Goal: Task Accomplishment & Management: Manage account settings

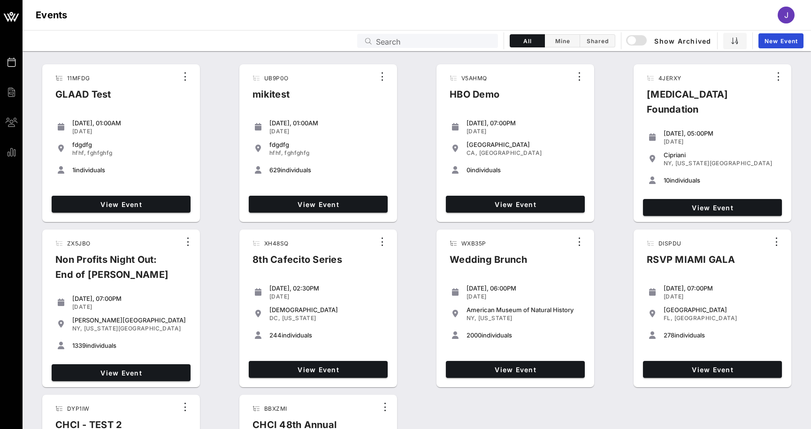
click at [444, 45] on input "Search" at bounding box center [434, 41] width 116 height 12
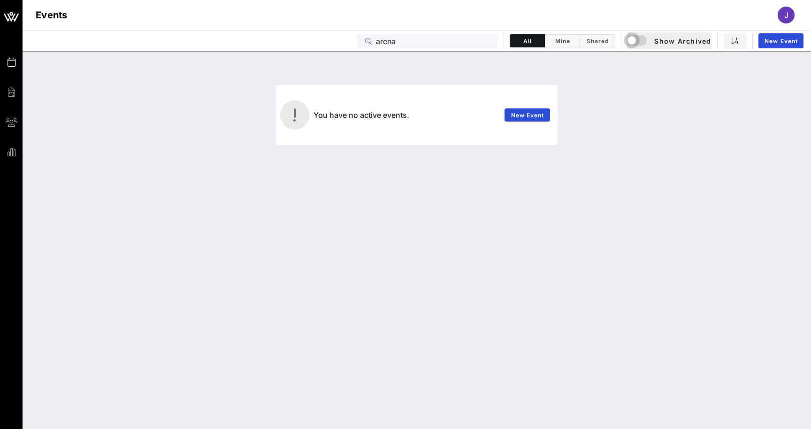
type input "arena"
click at [636, 43] on div "button" at bounding box center [631, 40] width 13 height 13
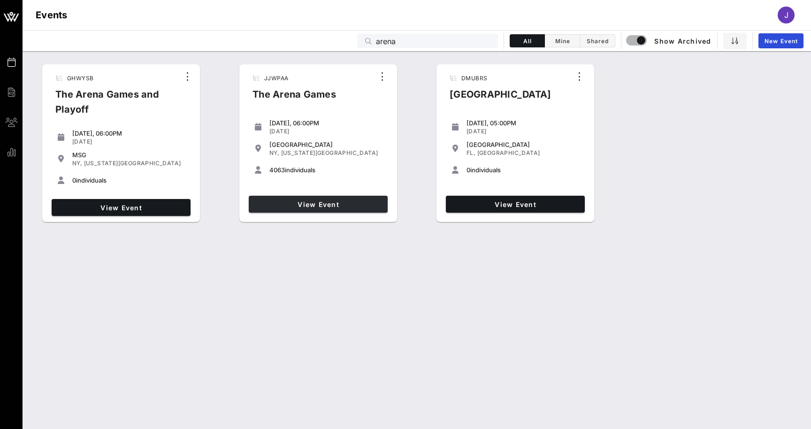
click at [339, 202] on span "View Event" at bounding box center [318, 204] width 131 height 8
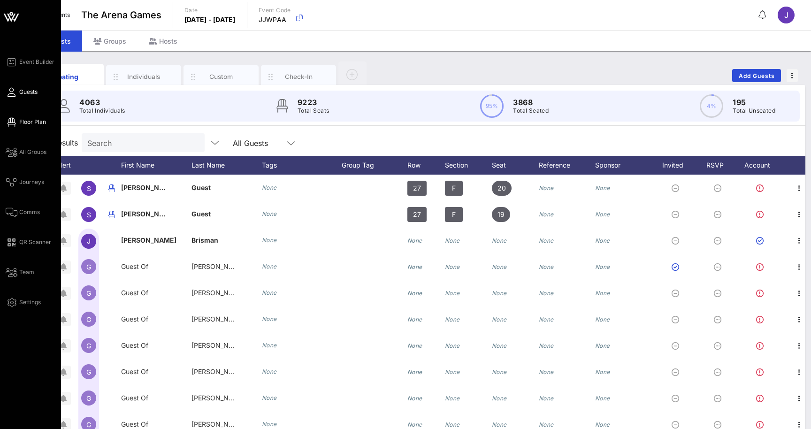
click at [19, 120] on link "Floor Plan" at bounding box center [26, 121] width 40 height 11
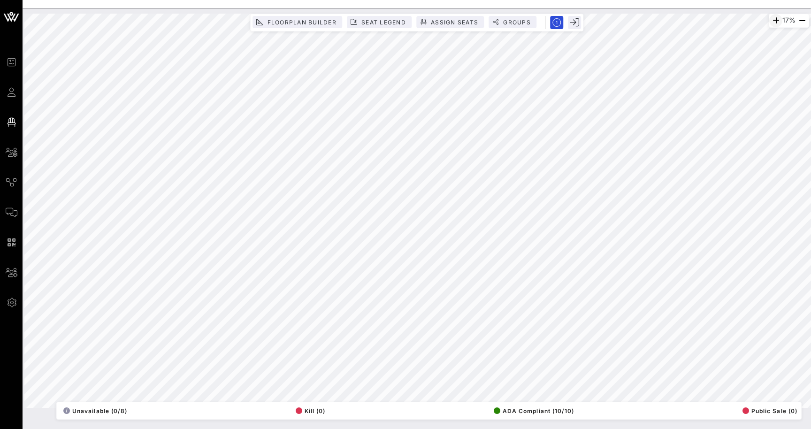
click at [773, 23] on icon "button" at bounding box center [775, 20] width 11 height 11
click at [773, 23] on icon "button" at bounding box center [773, 20] width 11 height 11
click at [773, 22] on icon "button" at bounding box center [773, 20] width 11 height 11
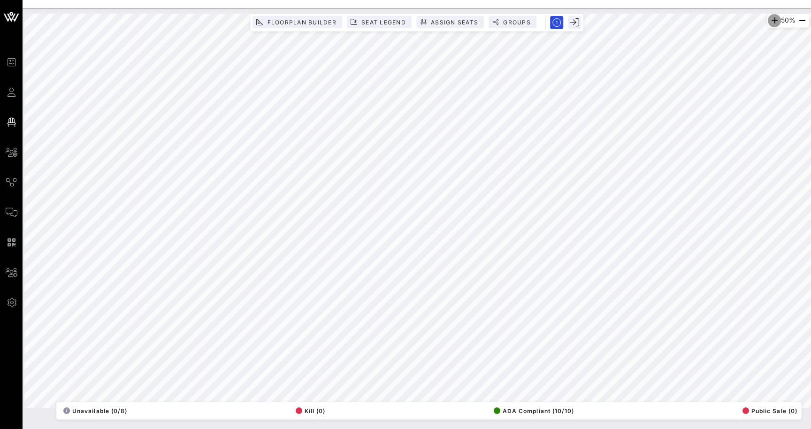
click at [773, 22] on icon "button" at bounding box center [774, 20] width 11 height 11
click at [773, 22] on icon "button" at bounding box center [775, 20] width 11 height 11
click at [806, 19] on icon "button" at bounding box center [801, 20] width 11 height 11
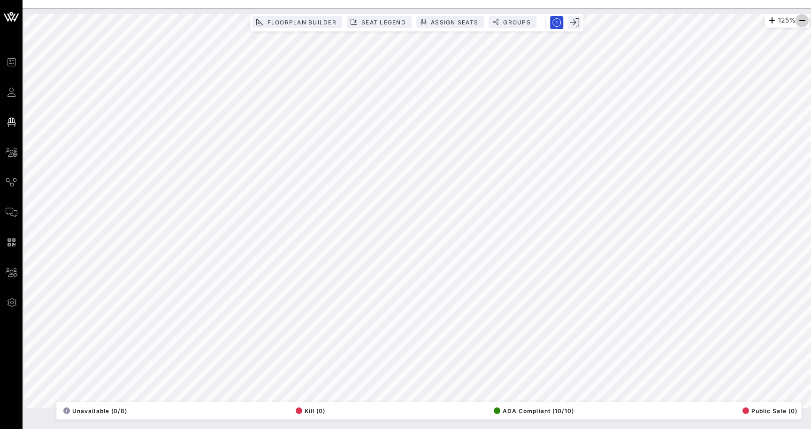
click at [806, 19] on icon "button" at bounding box center [801, 20] width 11 height 11
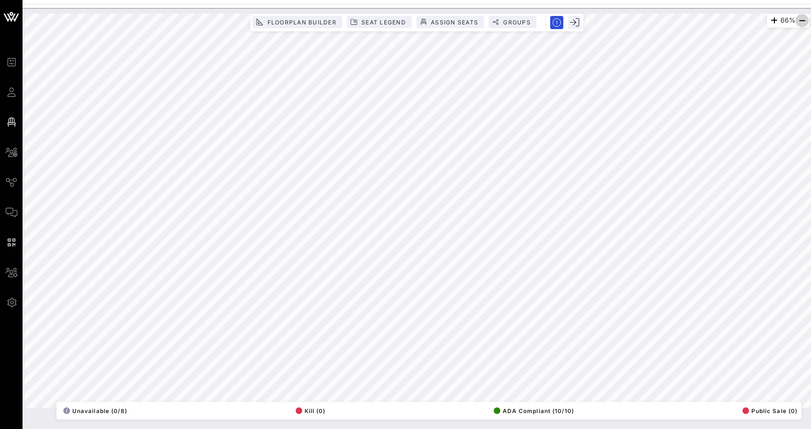
click at [806, 19] on icon "button" at bounding box center [801, 20] width 11 height 11
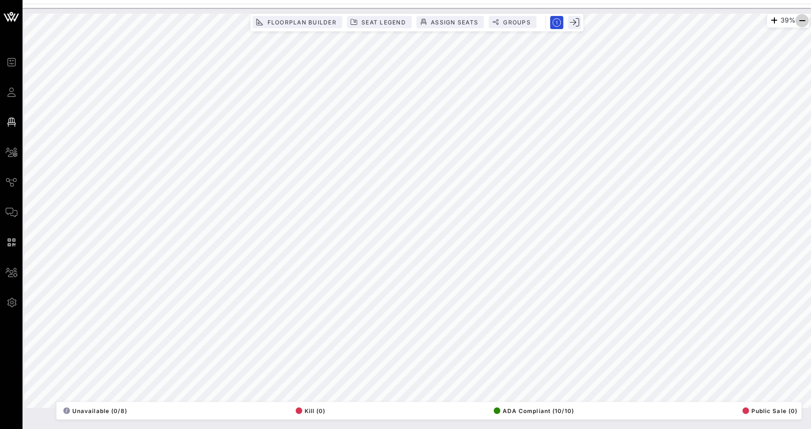
click at [801, 22] on icon "button" at bounding box center [801, 20] width 11 height 11
click at [638, 13] on div "28% Floorplan Builder Seat Legend Assign Seats Groups Exit All Reserved Shared …" at bounding box center [417, 211] width 796 height 406
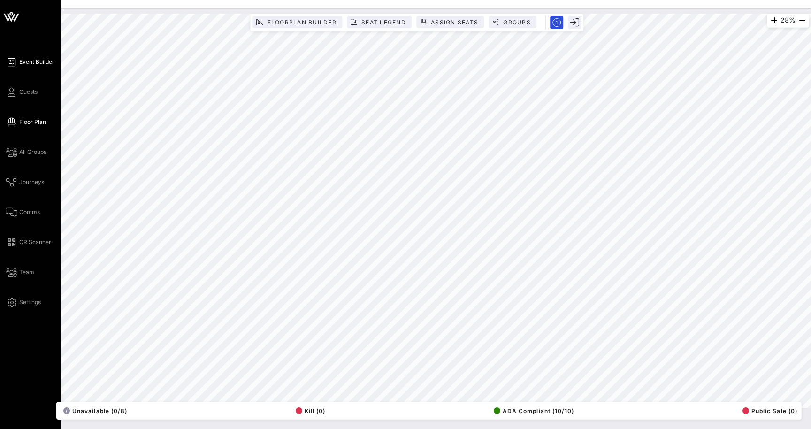
click at [31, 60] on span "Event Builder" at bounding box center [36, 62] width 35 height 8
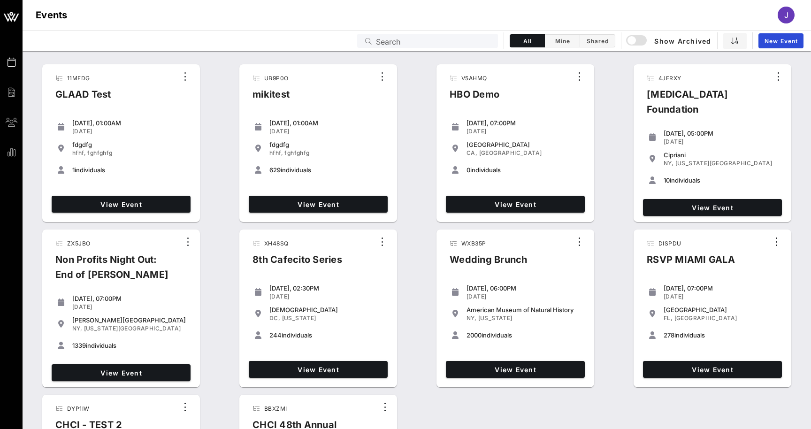
click at [477, 40] on input "Search" at bounding box center [434, 41] width 116 height 12
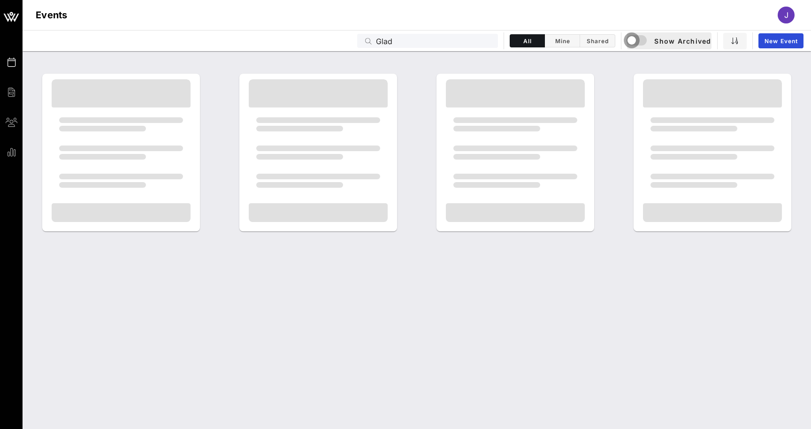
drag, startPoint x: 477, startPoint y: 40, endPoint x: 635, endPoint y: 37, distance: 158.2
click at [635, 37] on div "button" at bounding box center [631, 40] width 13 height 13
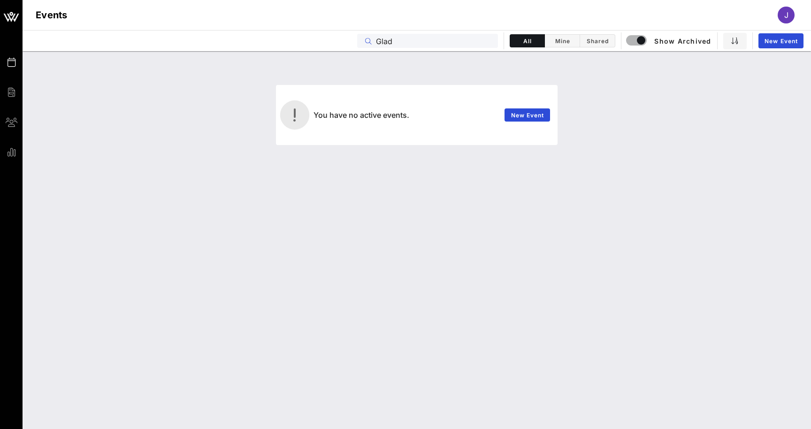
click at [387, 42] on input "Glad" at bounding box center [434, 41] width 116 height 12
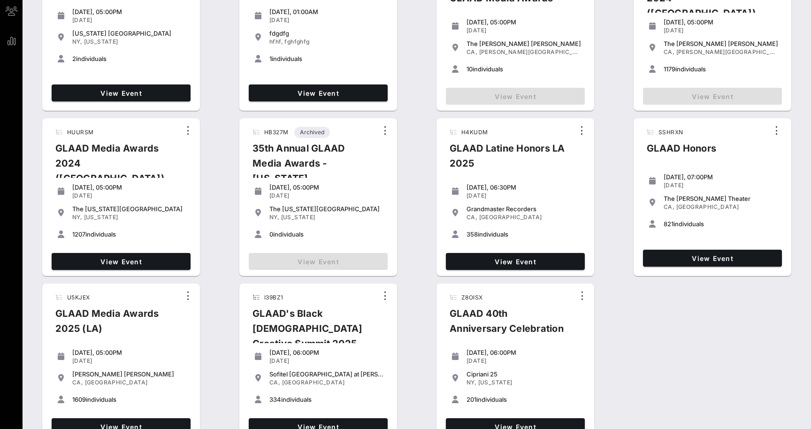
scroll to position [116, 0]
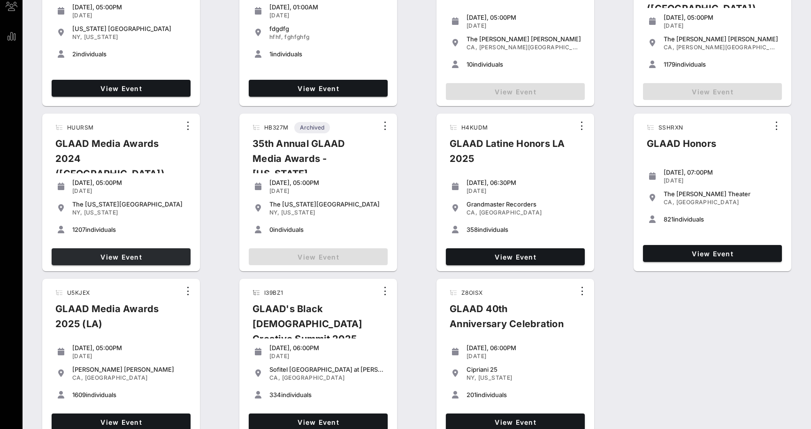
type input "Glaad"
click at [117, 256] on span "View Event" at bounding box center [120, 257] width 131 height 8
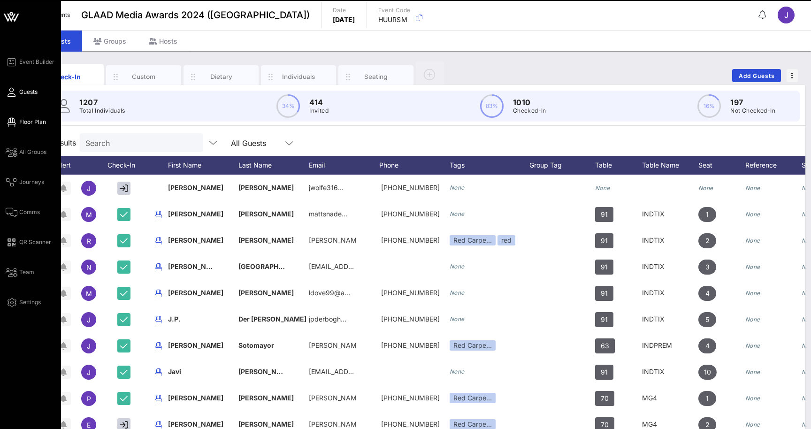
click at [19, 121] on link "Floor Plan" at bounding box center [26, 121] width 40 height 11
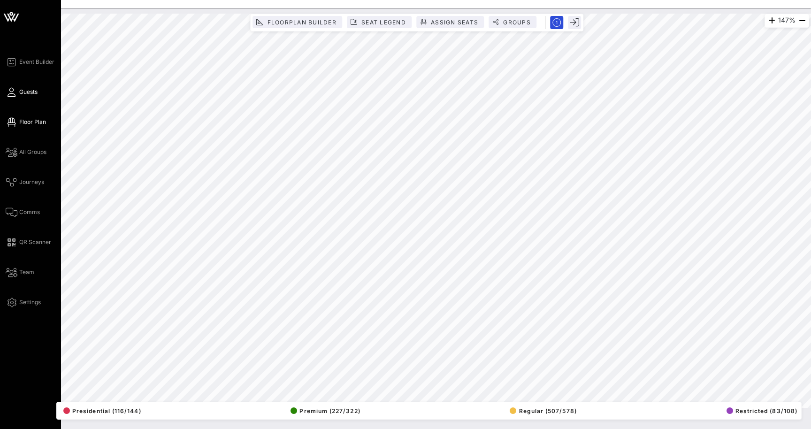
click at [8, 93] on icon at bounding box center [12, 92] width 12 height 1
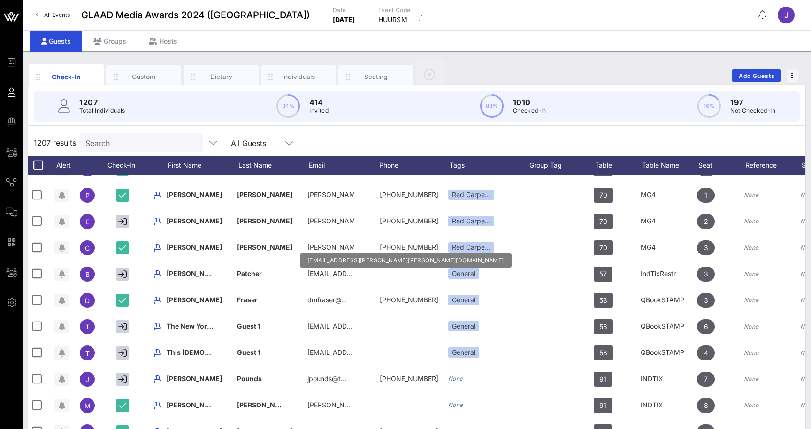
scroll to position [0, 2]
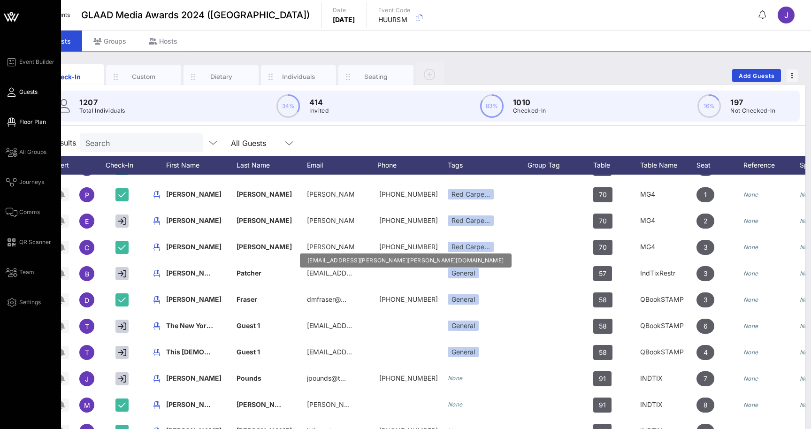
click at [21, 120] on span "Floor Plan" at bounding box center [32, 122] width 27 height 8
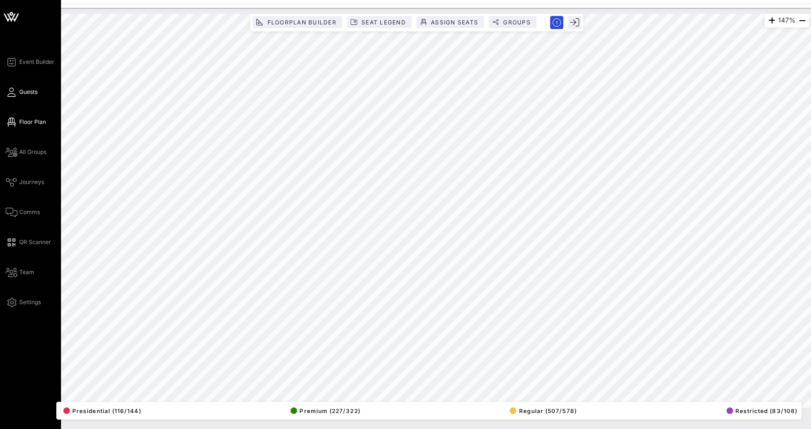
click at [11, 93] on icon at bounding box center [12, 92] width 12 height 1
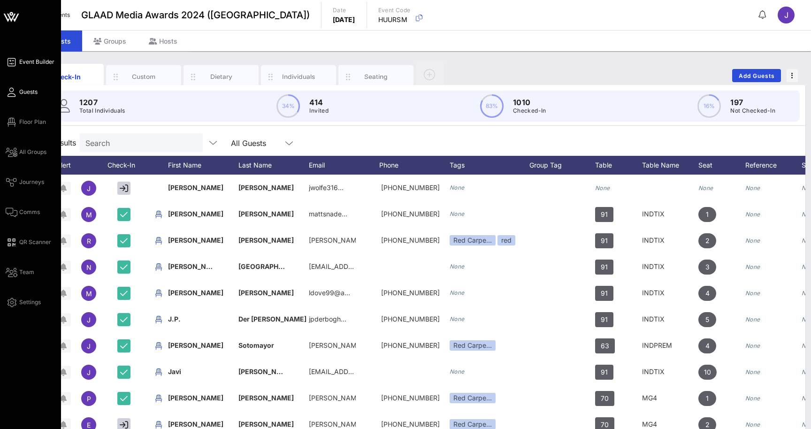
click at [39, 61] on span "Event Builder" at bounding box center [36, 62] width 35 height 8
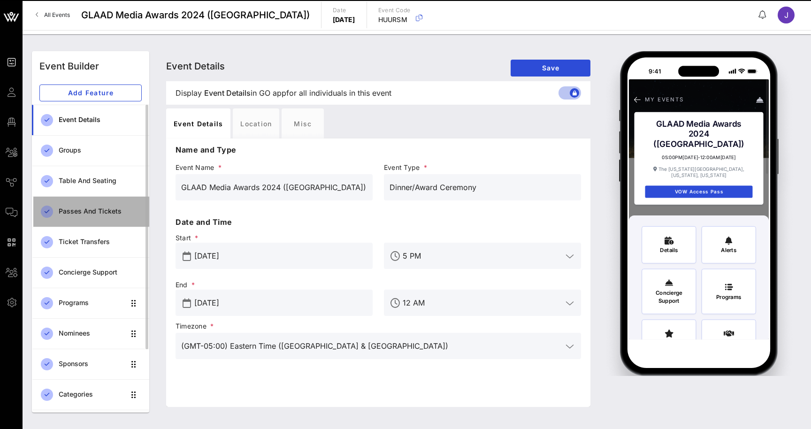
click at [93, 211] on div "Passes and Tickets" at bounding box center [100, 211] width 83 height 8
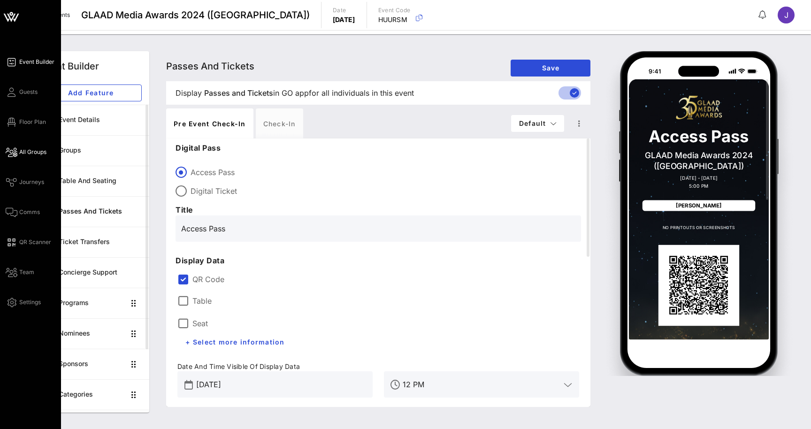
click at [15, 152] on icon at bounding box center [12, 152] width 12 height 1
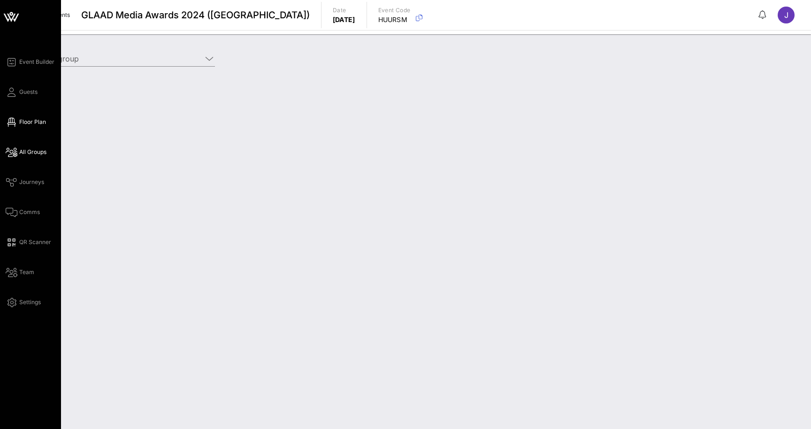
click at [11, 122] on icon at bounding box center [12, 122] width 12 height 1
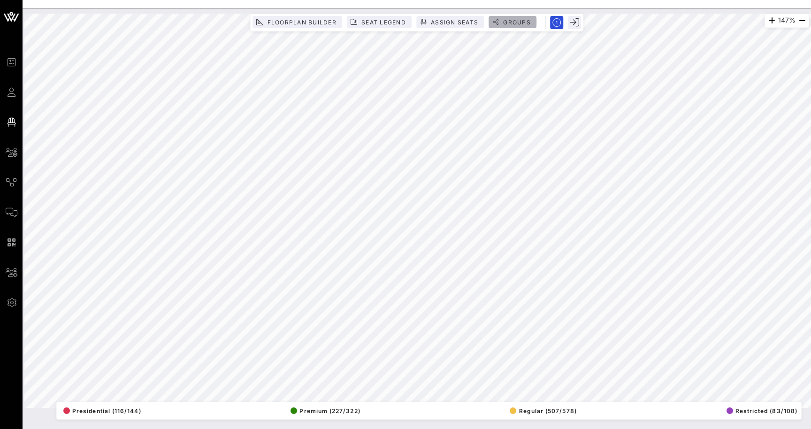
click at [518, 21] on span "Groups" at bounding box center [517, 22] width 28 height 7
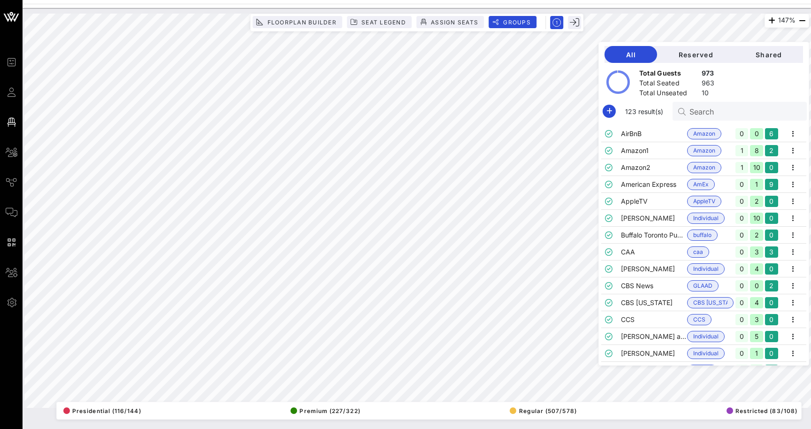
scroll to position [93, 0]
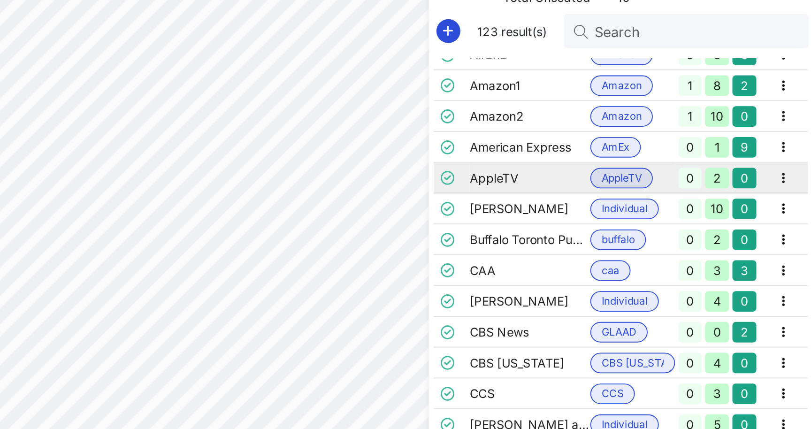
click at [621, 184] on td "AppleTV" at bounding box center [654, 192] width 66 height 17
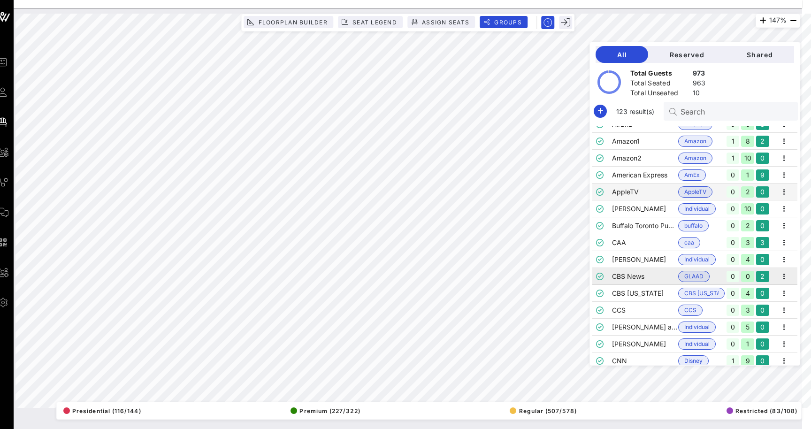
click at [620, 276] on td "CBS News" at bounding box center [645, 276] width 66 height 17
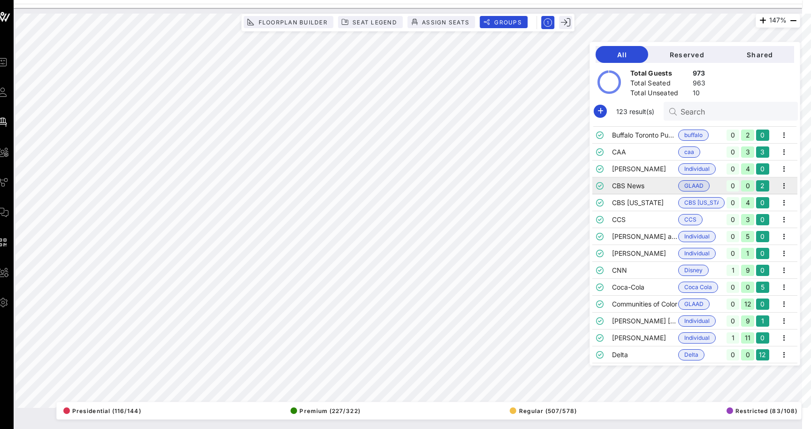
scroll to position [185, 0]
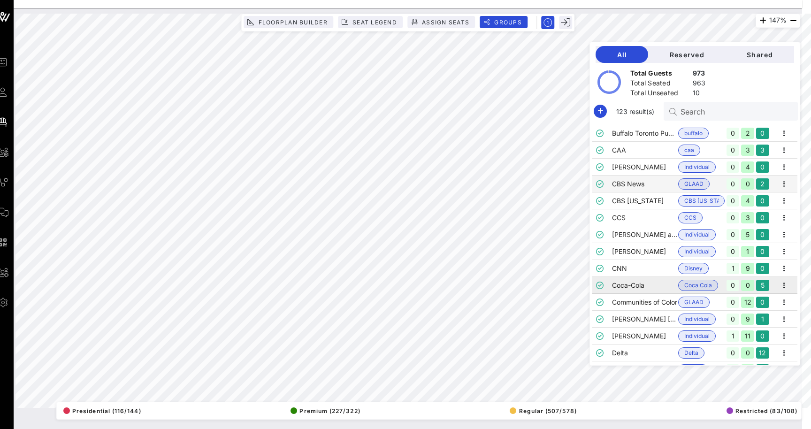
click at [621, 289] on td "Coca-Cola" at bounding box center [645, 285] width 66 height 17
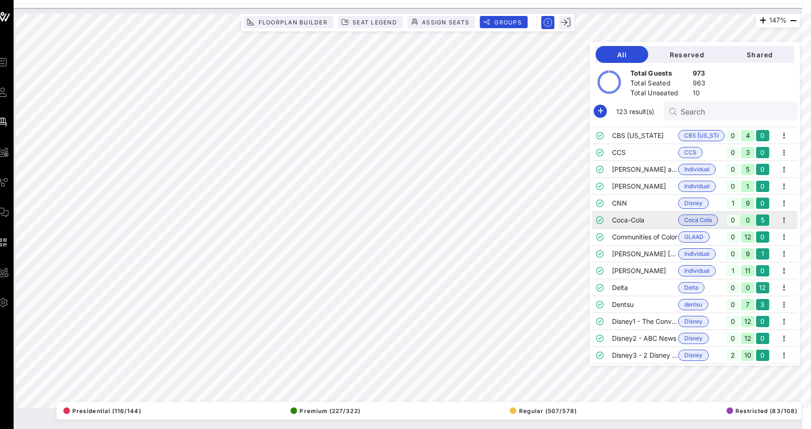
scroll to position [282, 0]
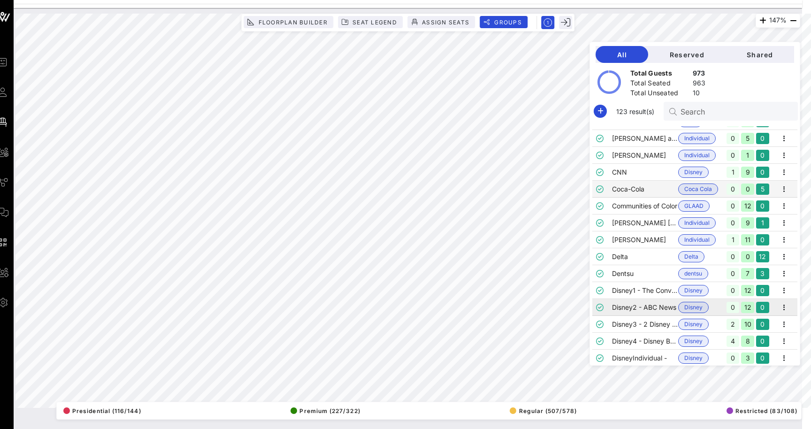
click at [620, 303] on td "Disney2 - ABC News" at bounding box center [645, 307] width 66 height 17
click at [622, 316] on td "Disney3 - 2 Disney Awards" at bounding box center [645, 324] width 66 height 17
click at [622, 331] on td "Disney3 - 2 Disney Awards" at bounding box center [645, 324] width 66 height 17
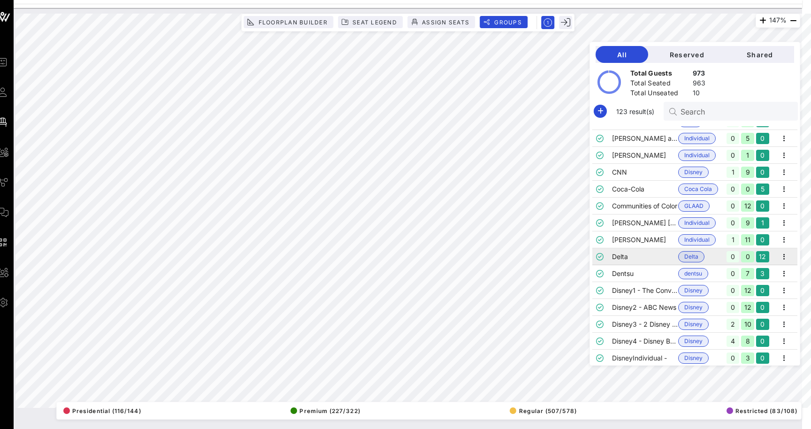
click at [650, 251] on td "Delta" at bounding box center [645, 256] width 66 height 17
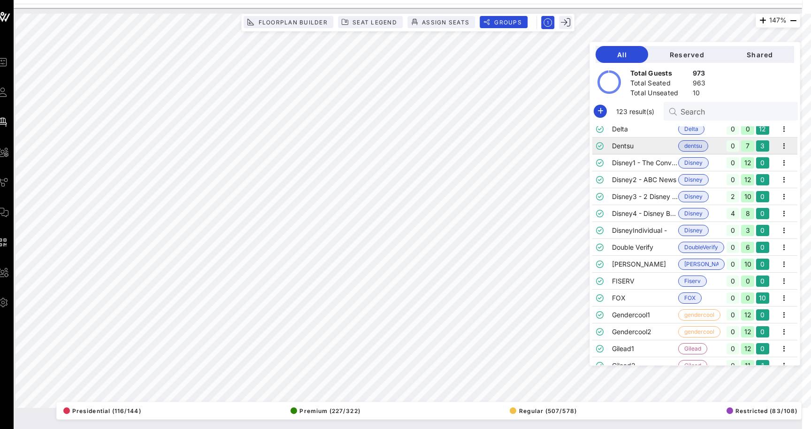
scroll to position [412, 0]
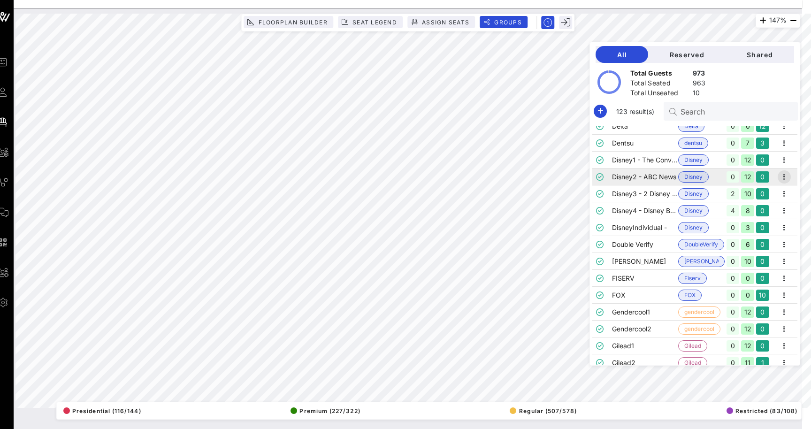
click at [780, 177] on icon "button" at bounding box center [784, 176] width 11 height 11
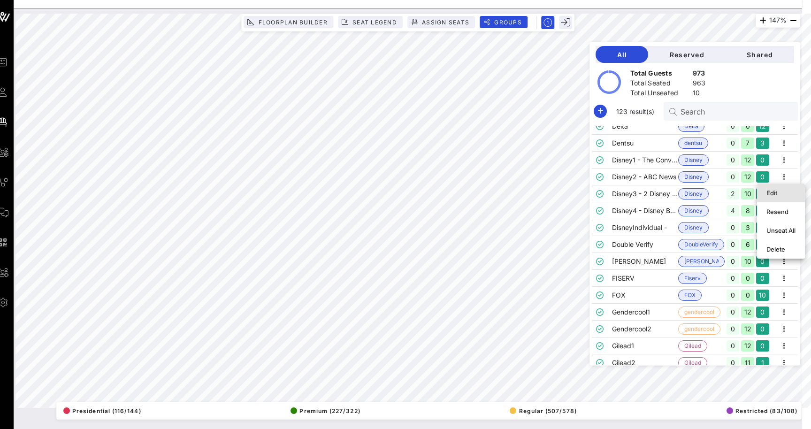
click at [777, 192] on div "Edit" at bounding box center [780, 193] width 29 height 8
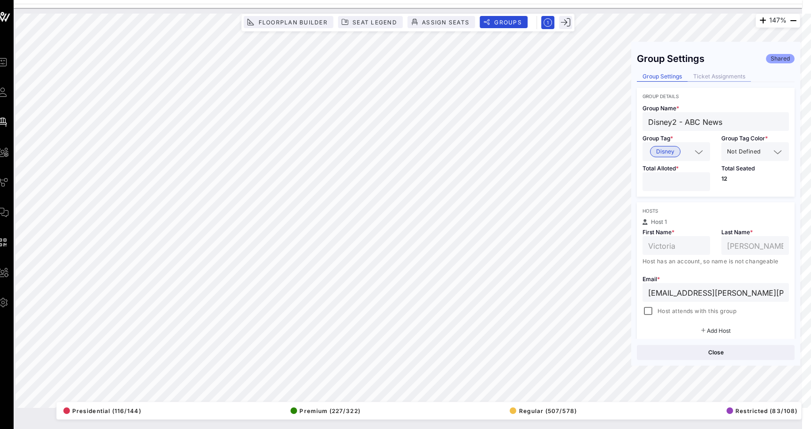
scroll to position [0, 0]
click at [728, 78] on div "Ticket Assignments" at bounding box center [719, 77] width 63 height 10
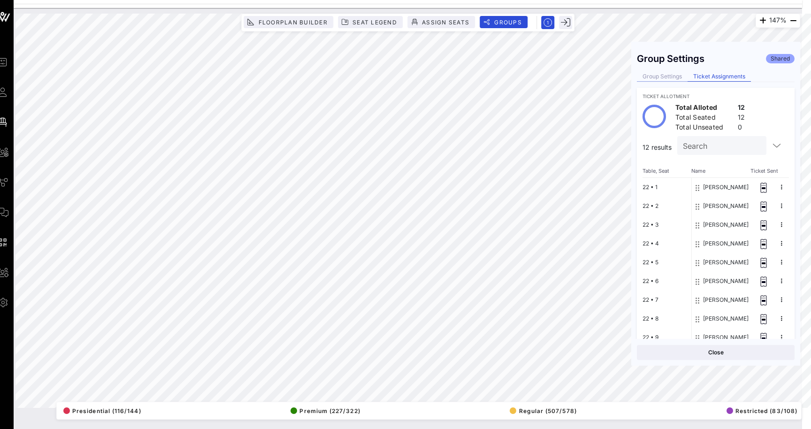
click at [638, 81] on div "147% Floorplan Builder Seat Legend Assign Seats Groups Exit Group Settings Shar…" at bounding box center [407, 211] width 785 height 394
